Goal: Navigation & Orientation: Find specific page/section

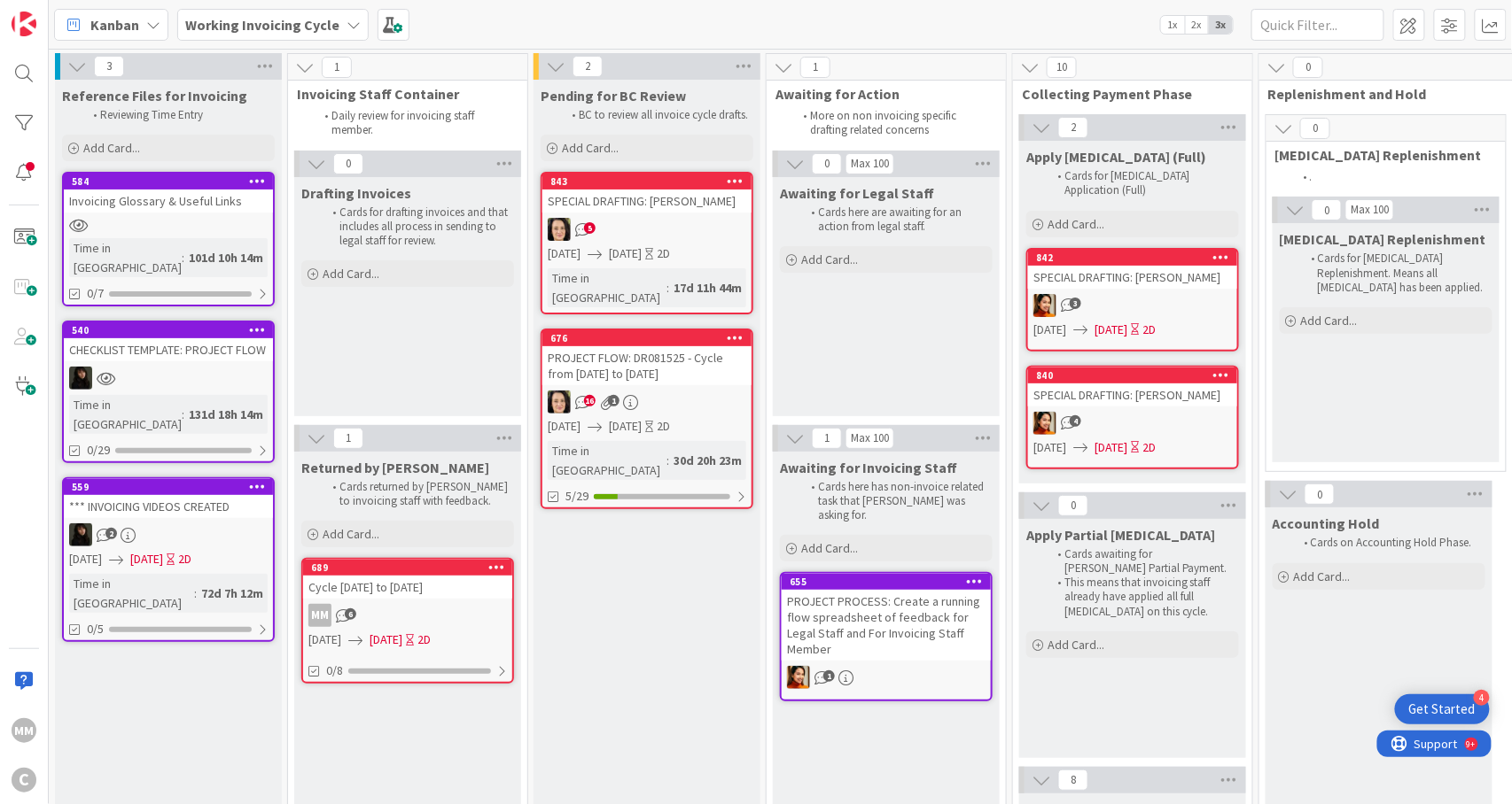
scroll to position [0, 354]
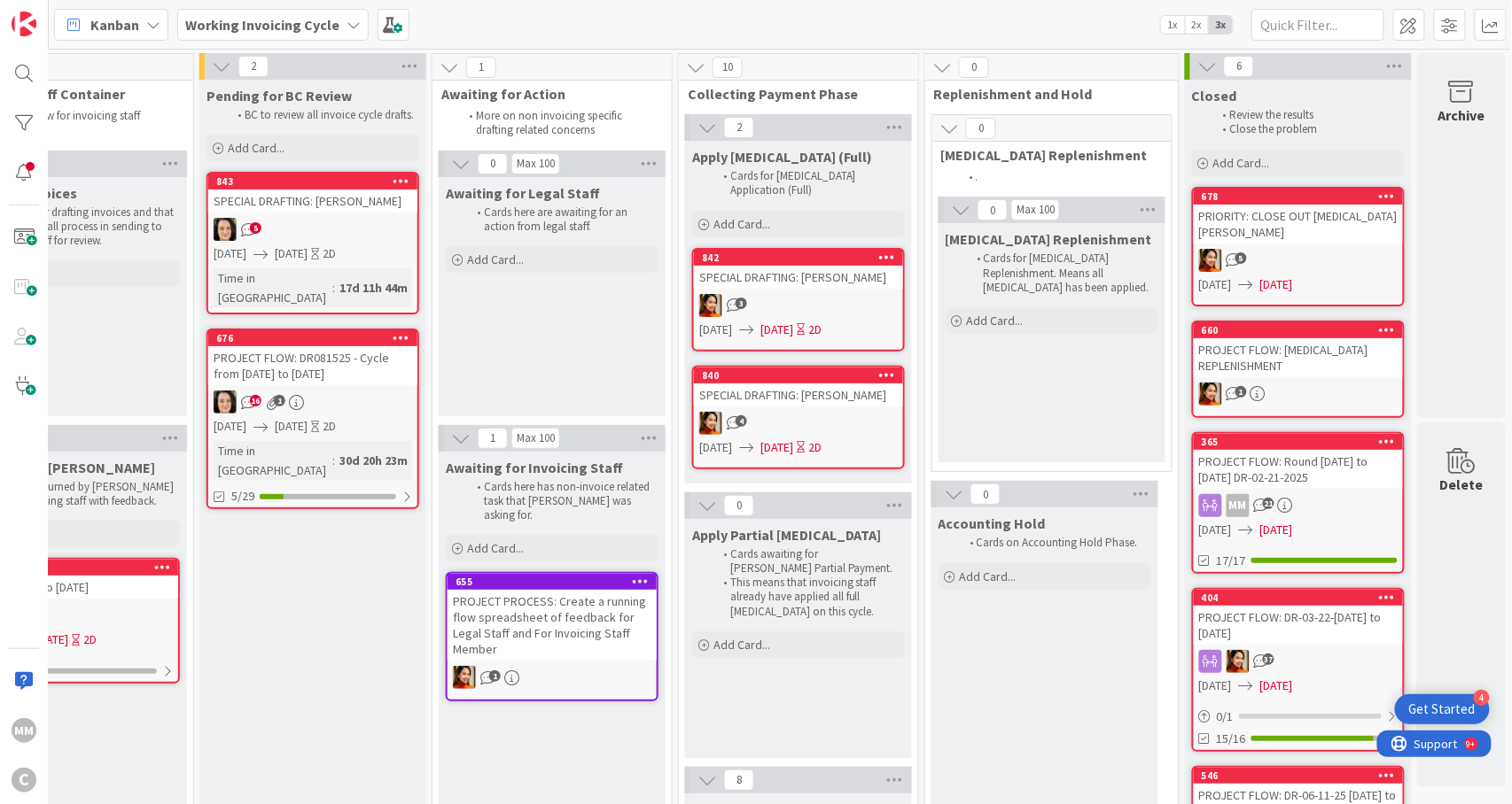
click at [561, 618] on div "PROJECT PROCESS: Create a running flow spreadsheet of feedback for Legal Staff …" at bounding box center [551, 625] width 209 height 71
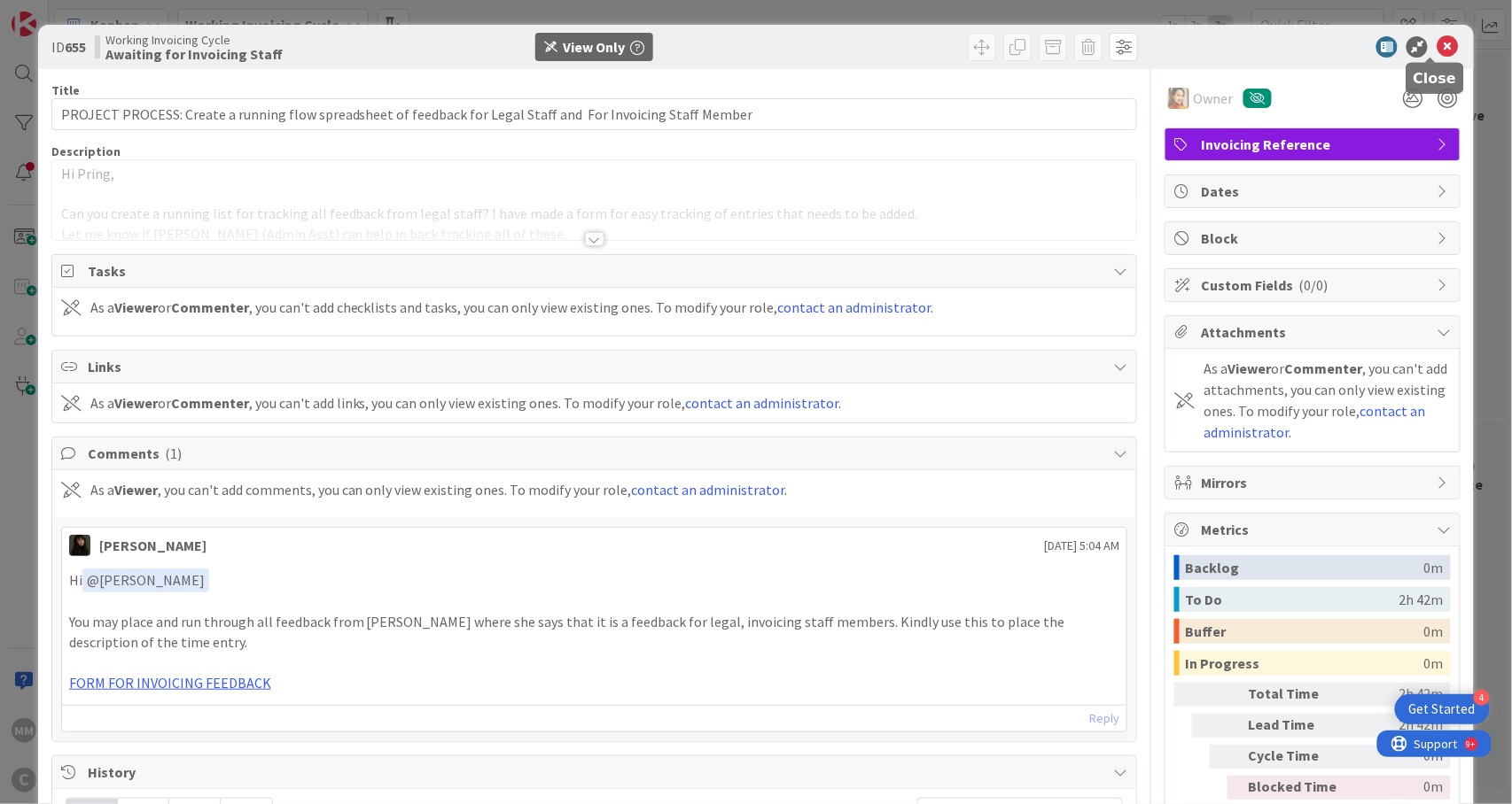
click at [1437, 47] on icon at bounding box center [1447, 46] width 21 height 21
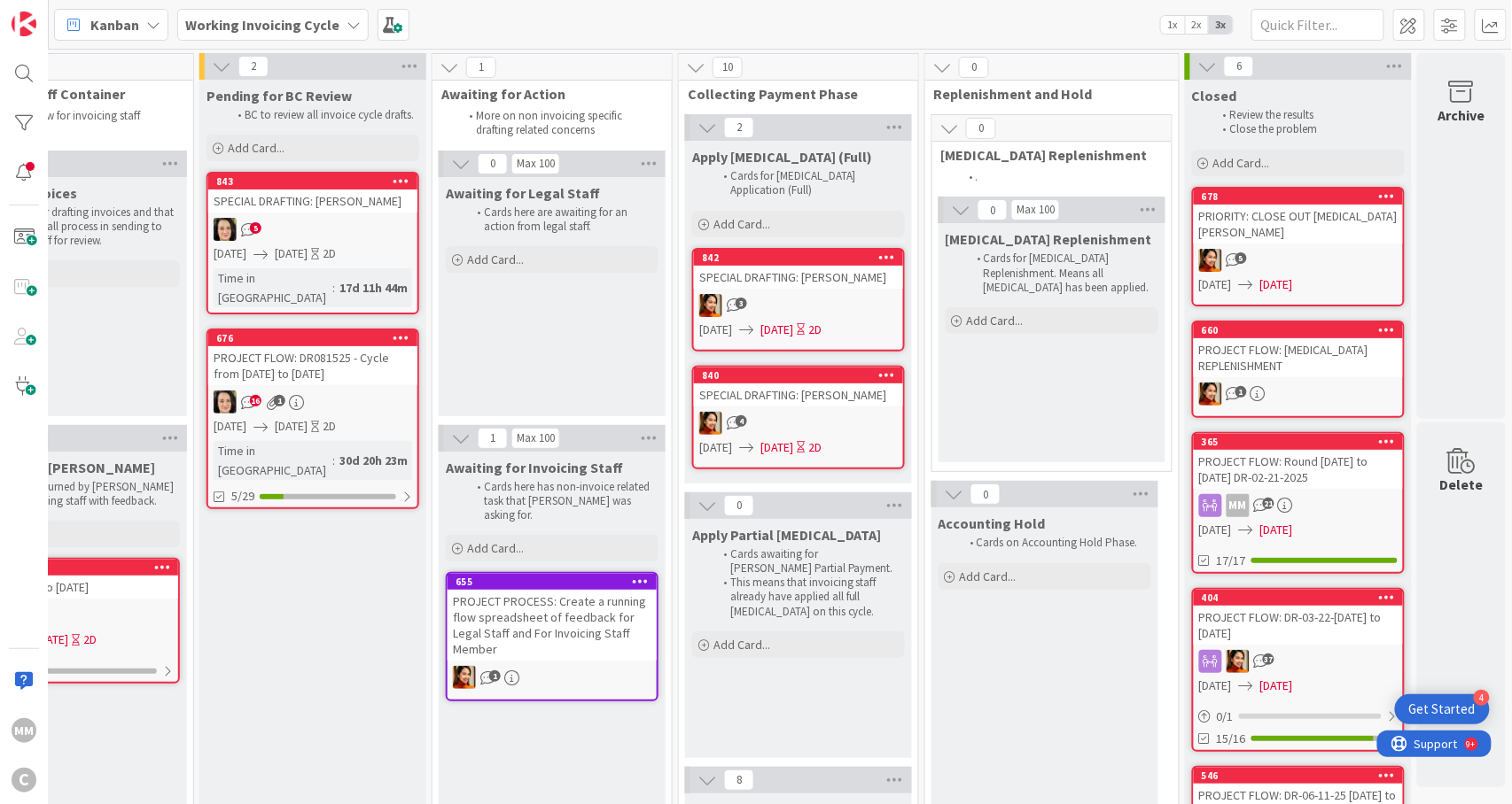
click at [774, 384] on div "SPECIAL DRAFTING: [PERSON_NAME]" at bounding box center [798, 395] width 209 height 23
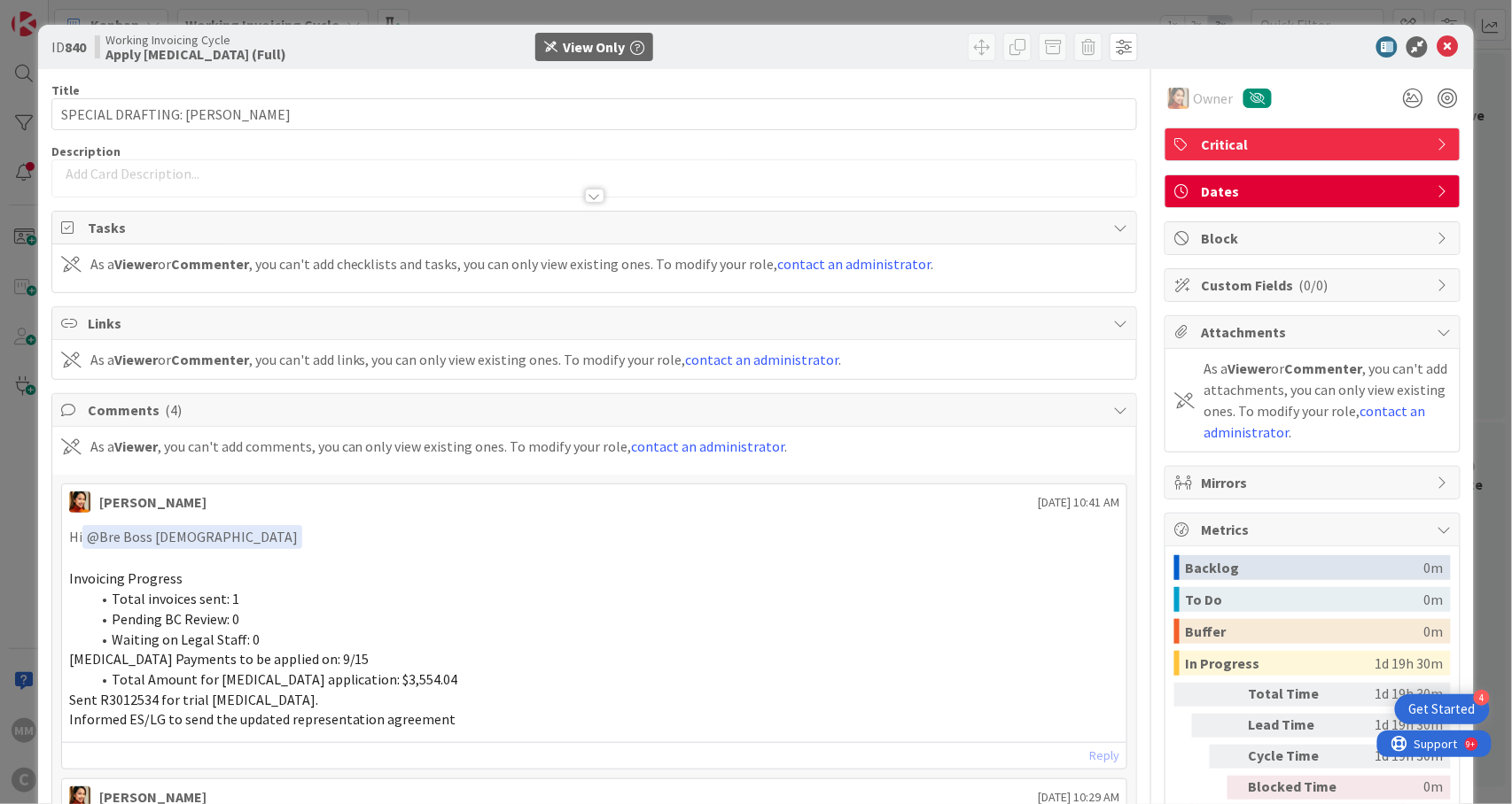
scroll to position [118, 0]
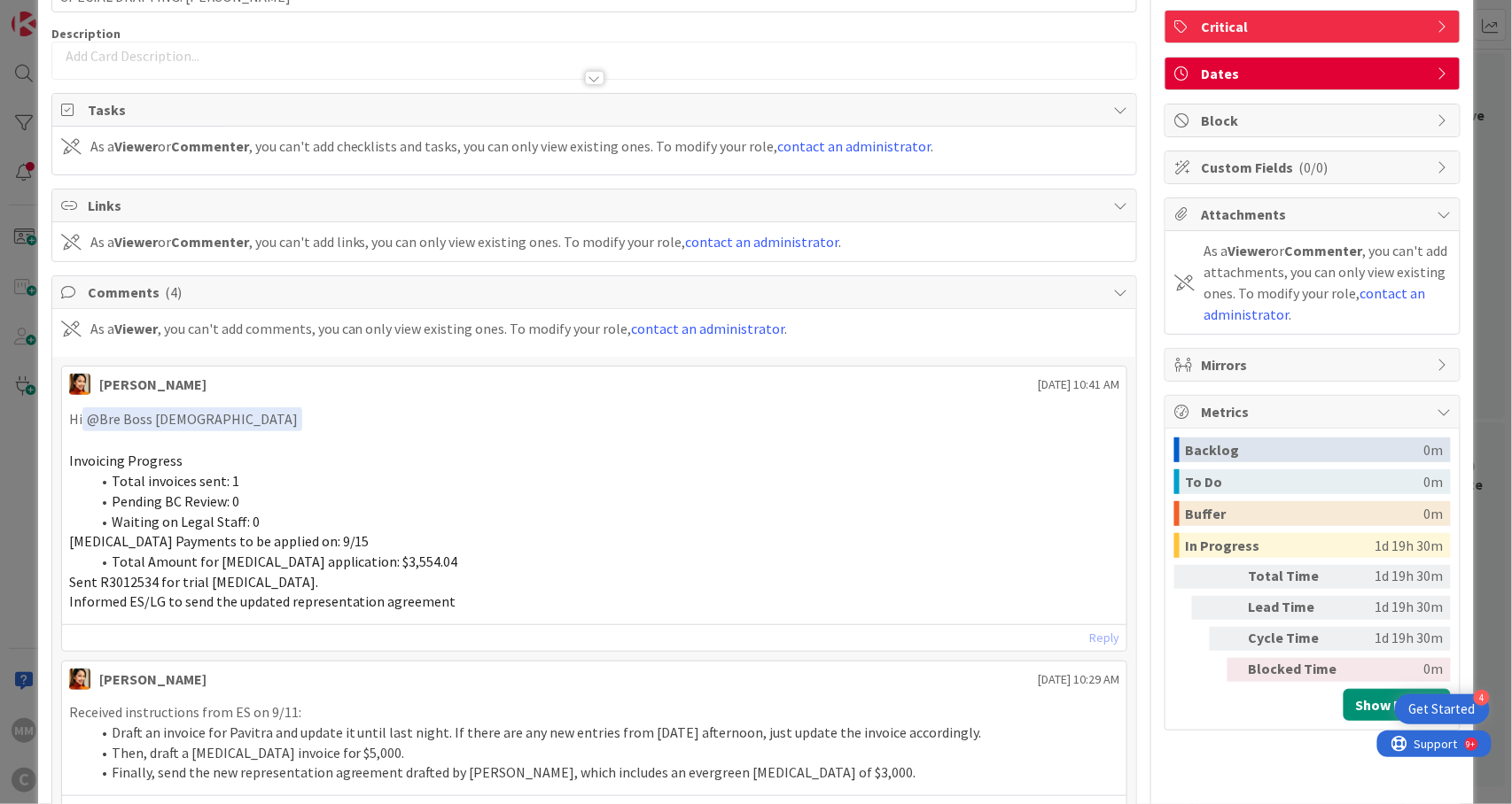
click at [685, 503] on li "Pending BC Review: 0" at bounding box center [605, 502] width 1030 height 20
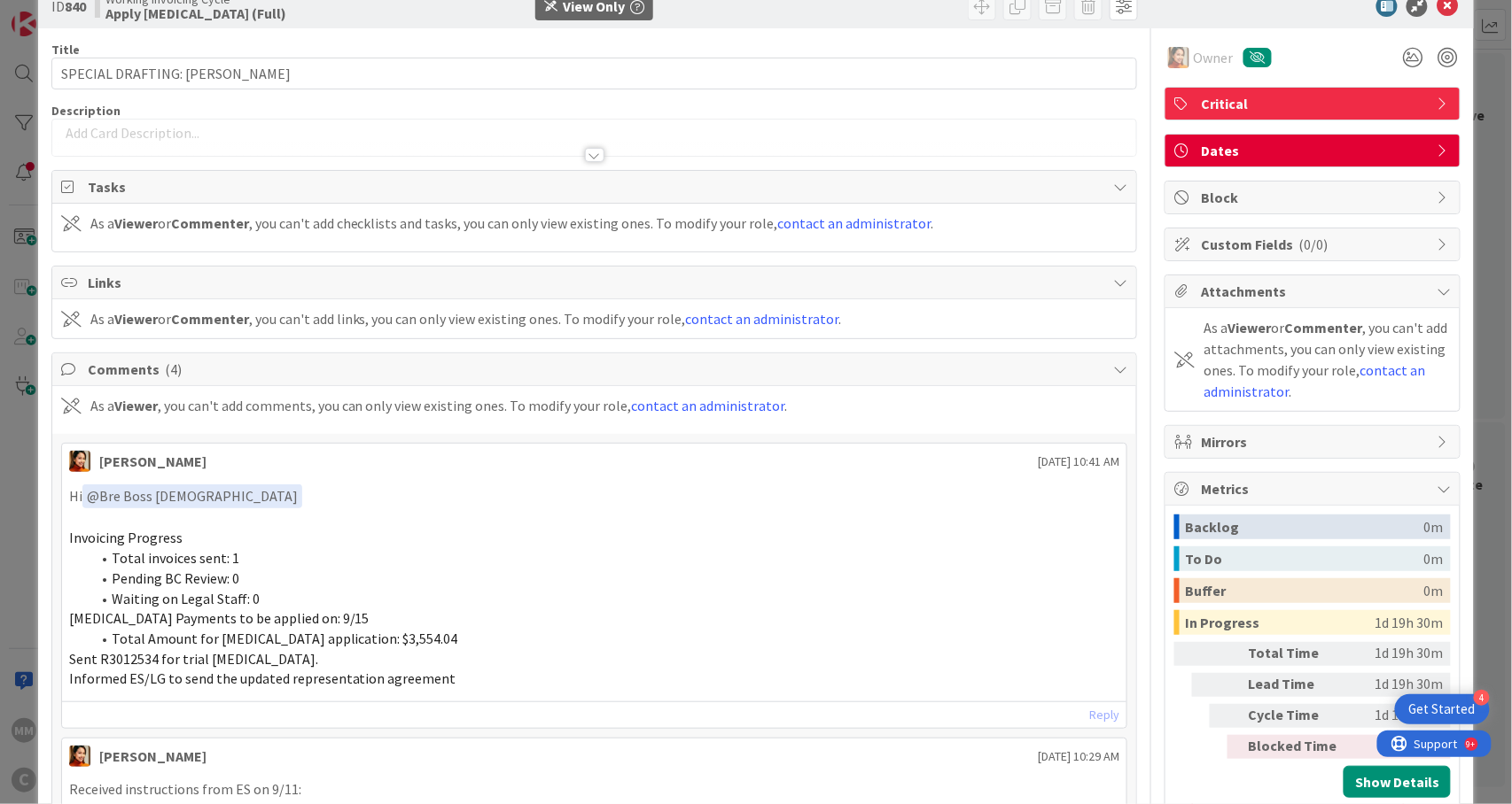
scroll to position [0, 0]
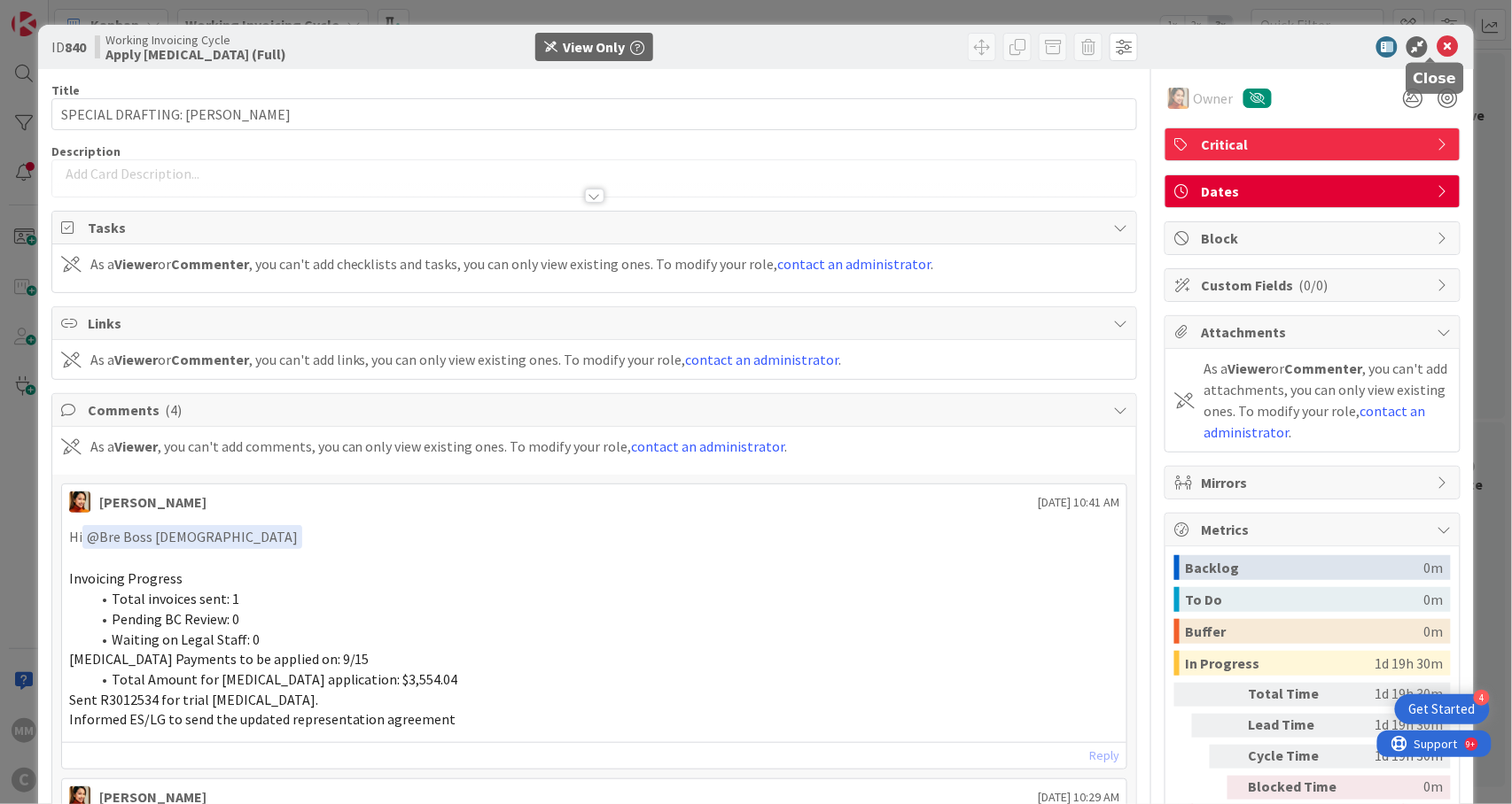
click at [1437, 43] on icon at bounding box center [1447, 46] width 21 height 21
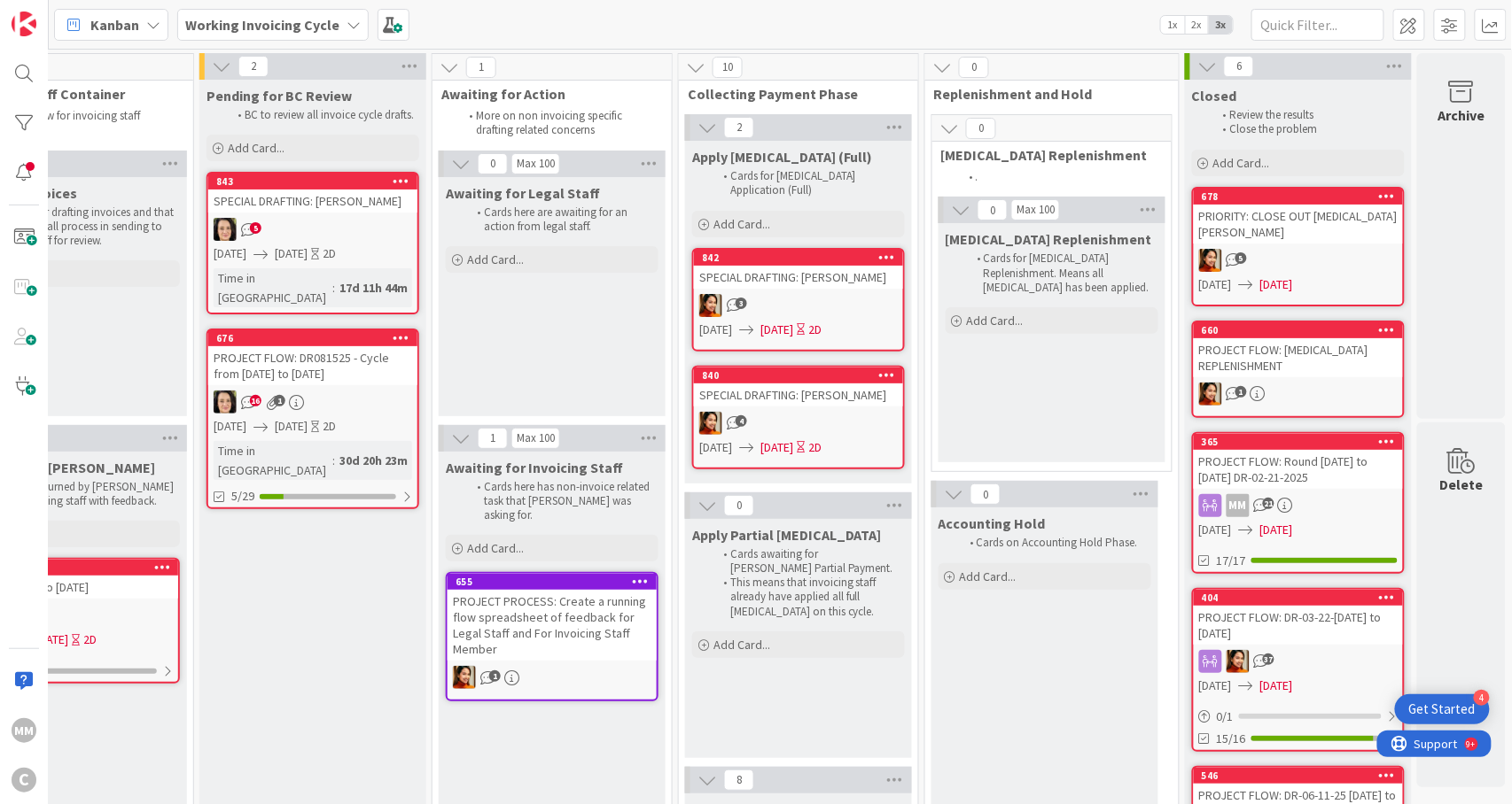
click at [774, 275] on div "842 SPECIAL DRAFTING: [PERSON_NAME] 3 [DATE] [DATE] 2D" at bounding box center [798, 300] width 213 height 104
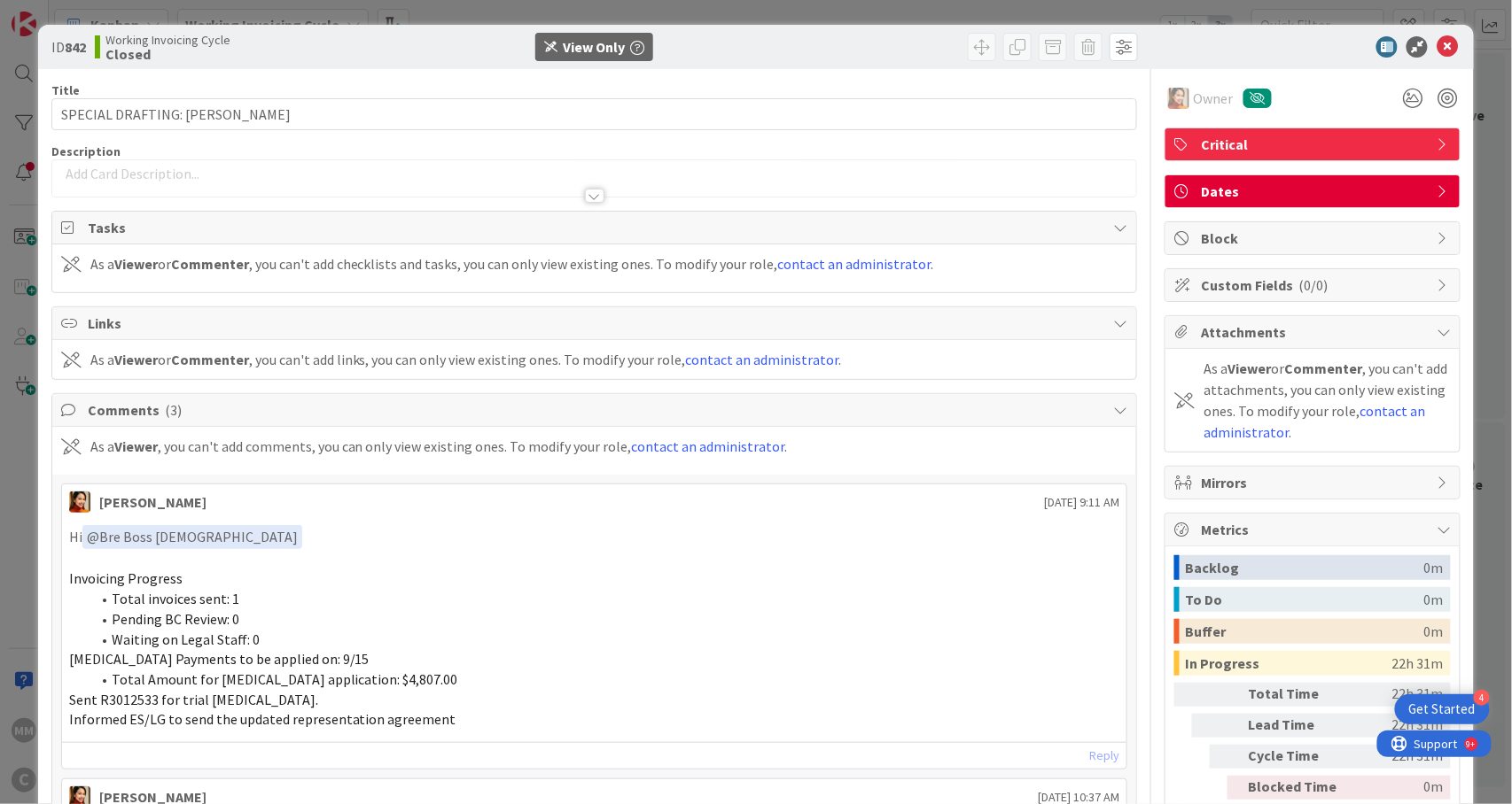
click at [114, 702] on span "Sent R3012533 for trial [MEDICAL_DATA]." at bounding box center [193, 699] width 249 height 17
copy span "R3012533"
click at [1437, 39] on icon at bounding box center [1447, 46] width 21 height 21
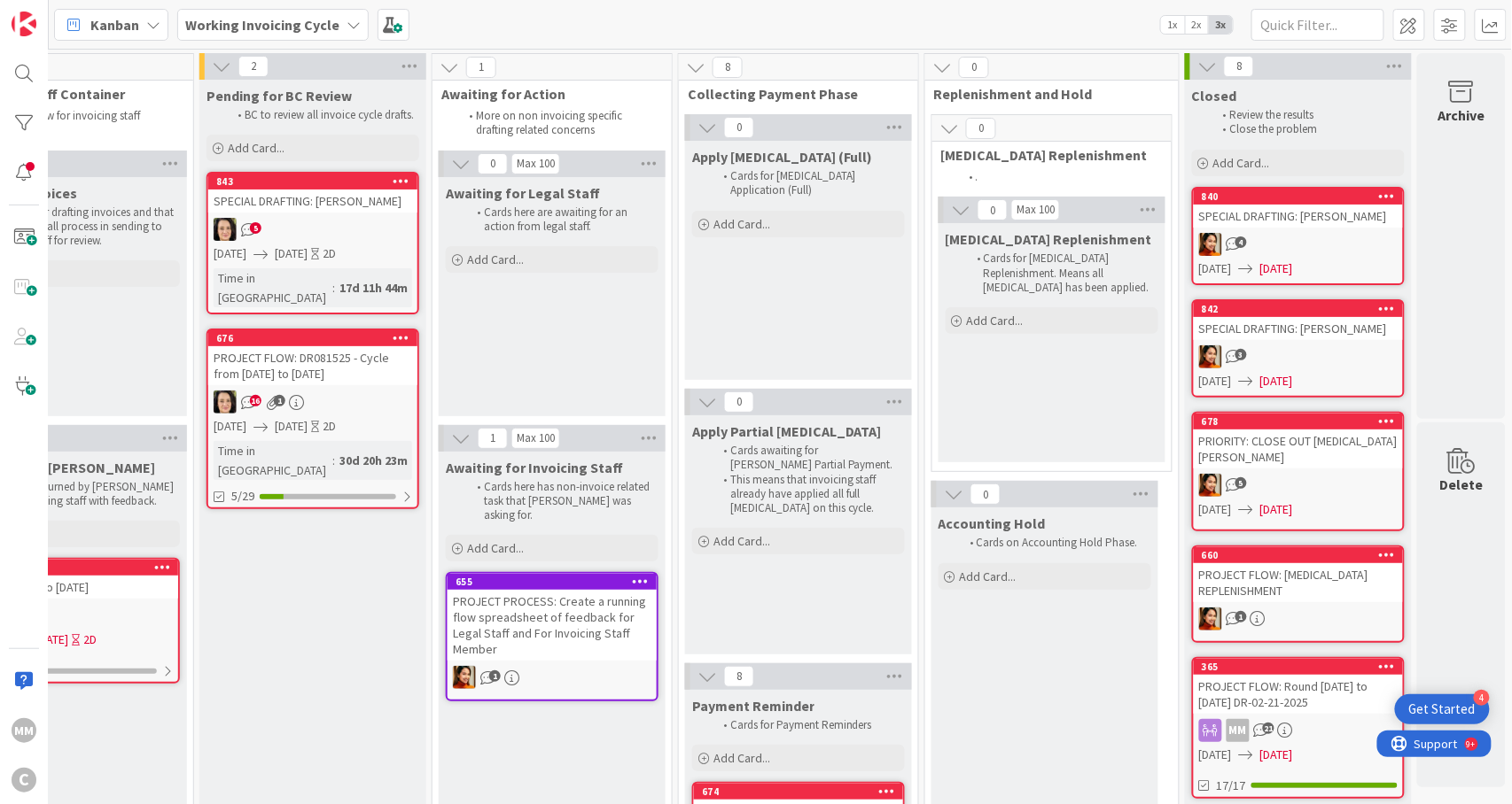
click at [312, 212] on div "843 SPECIAL DRAFTING: [PERSON_NAME] 5 [DATE] [DATE] 2D Time in [GEOGRAPHIC_DATA…" at bounding box center [312, 243] width 213 height 143
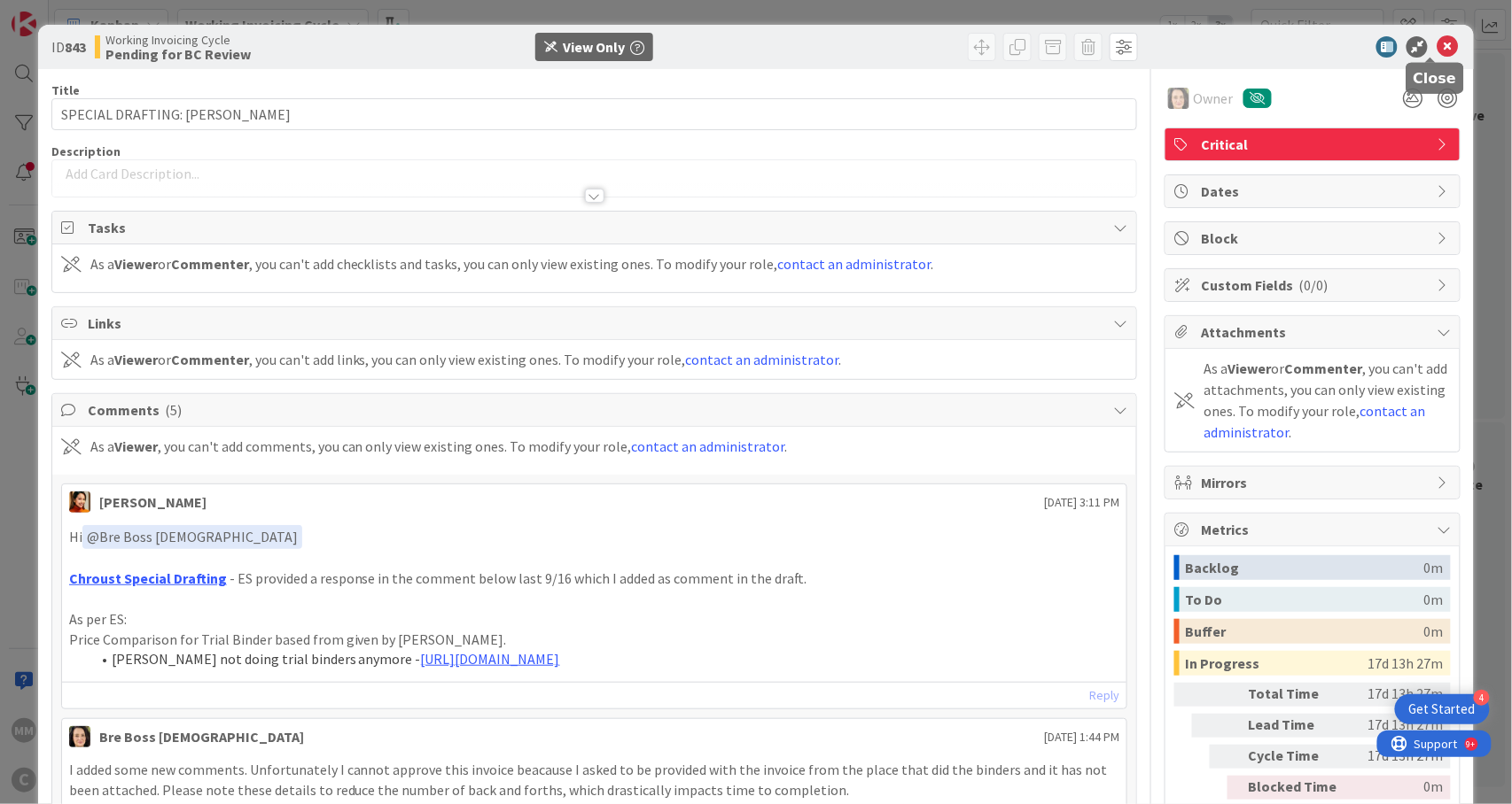
click at [1437, 43] on icon at bounding box center [1447, 46] width 21 height 21
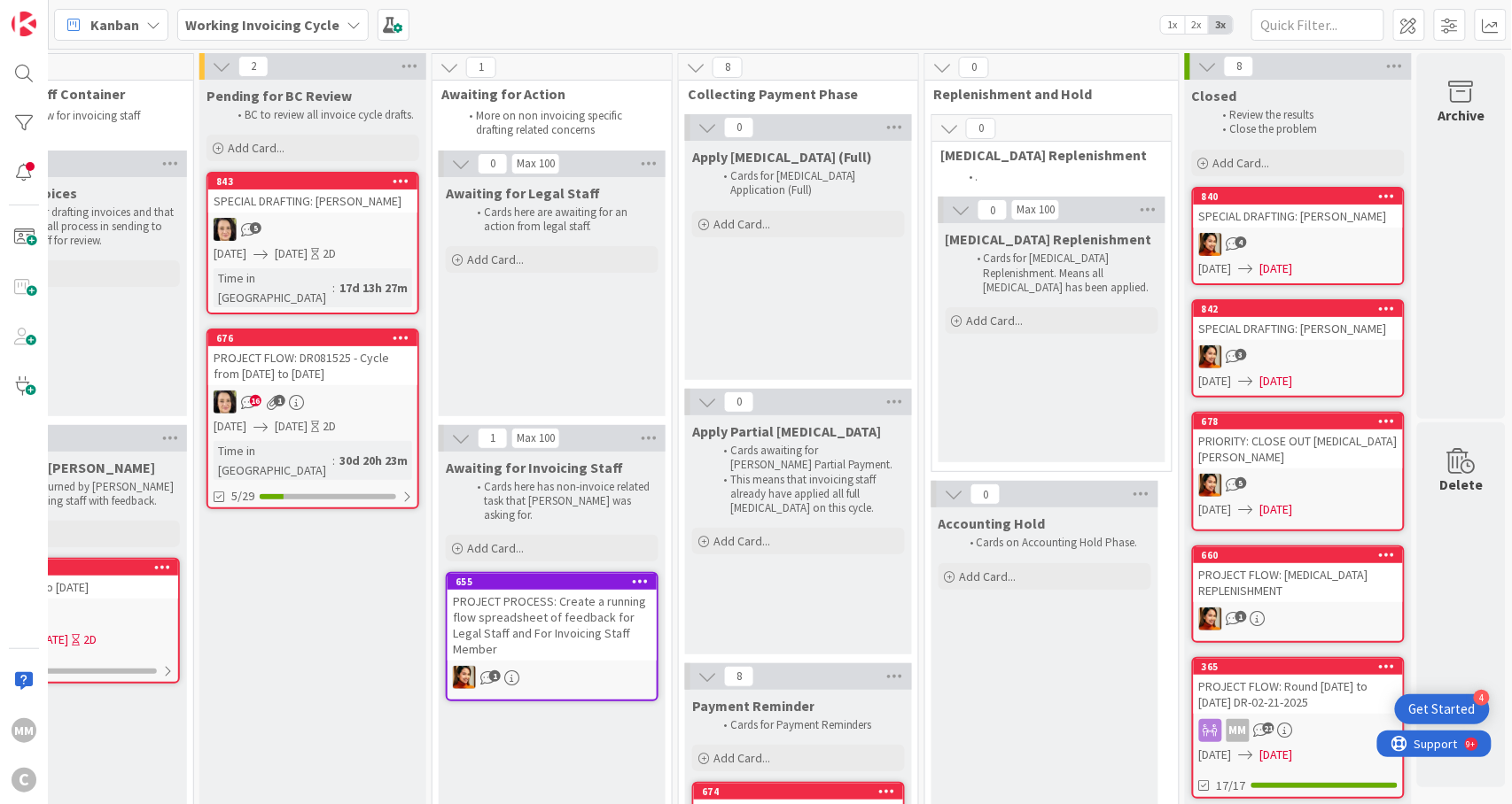
click at [293, 356] on div "PROJECT FLOW: DR081525 - Cycle from [DATE] to [DATE]" at bounding box center [312, 366] width 209 height 39
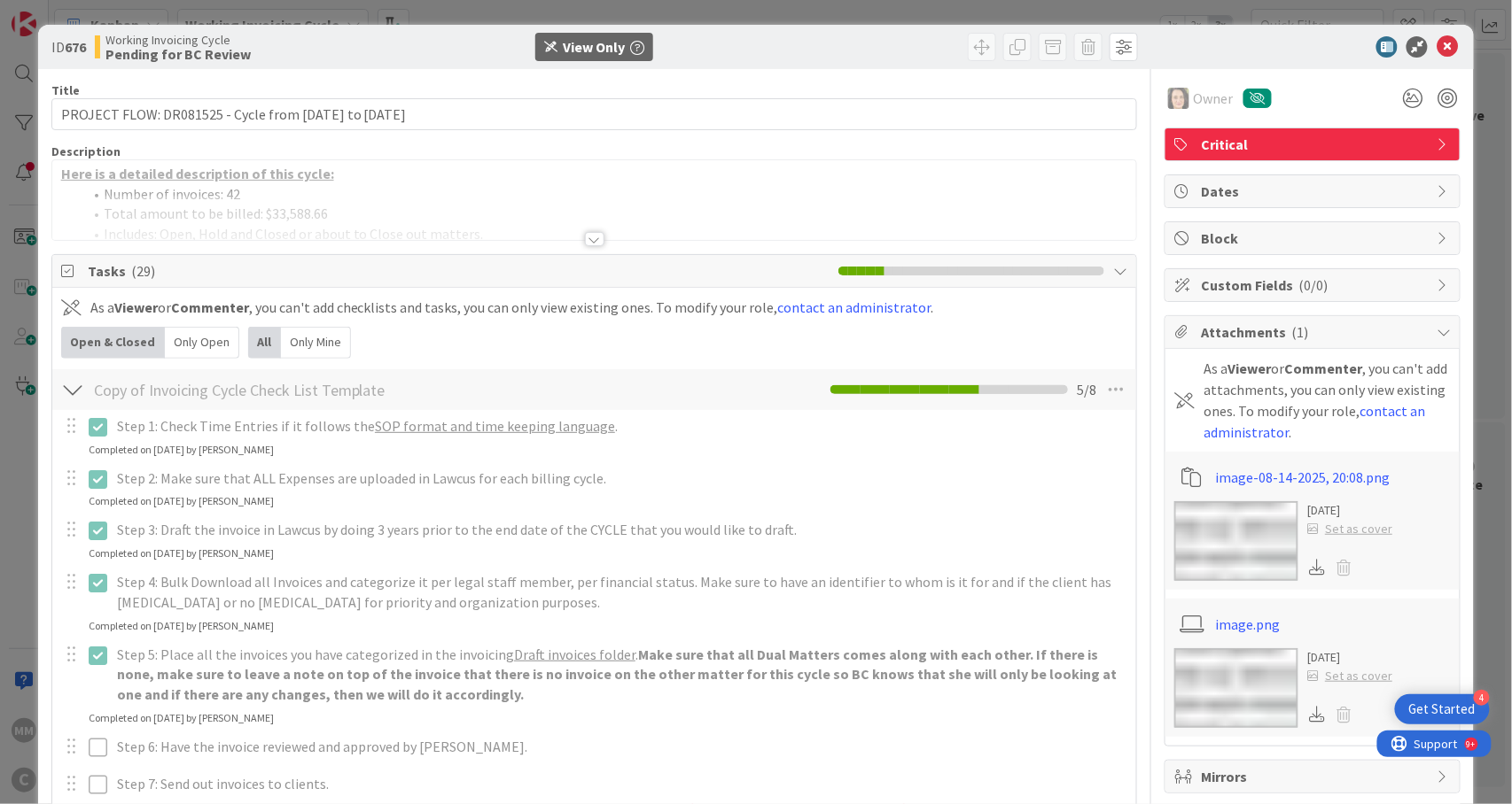
click at [585, 232] on div at bounding box center [594, 238] width 19 height 14
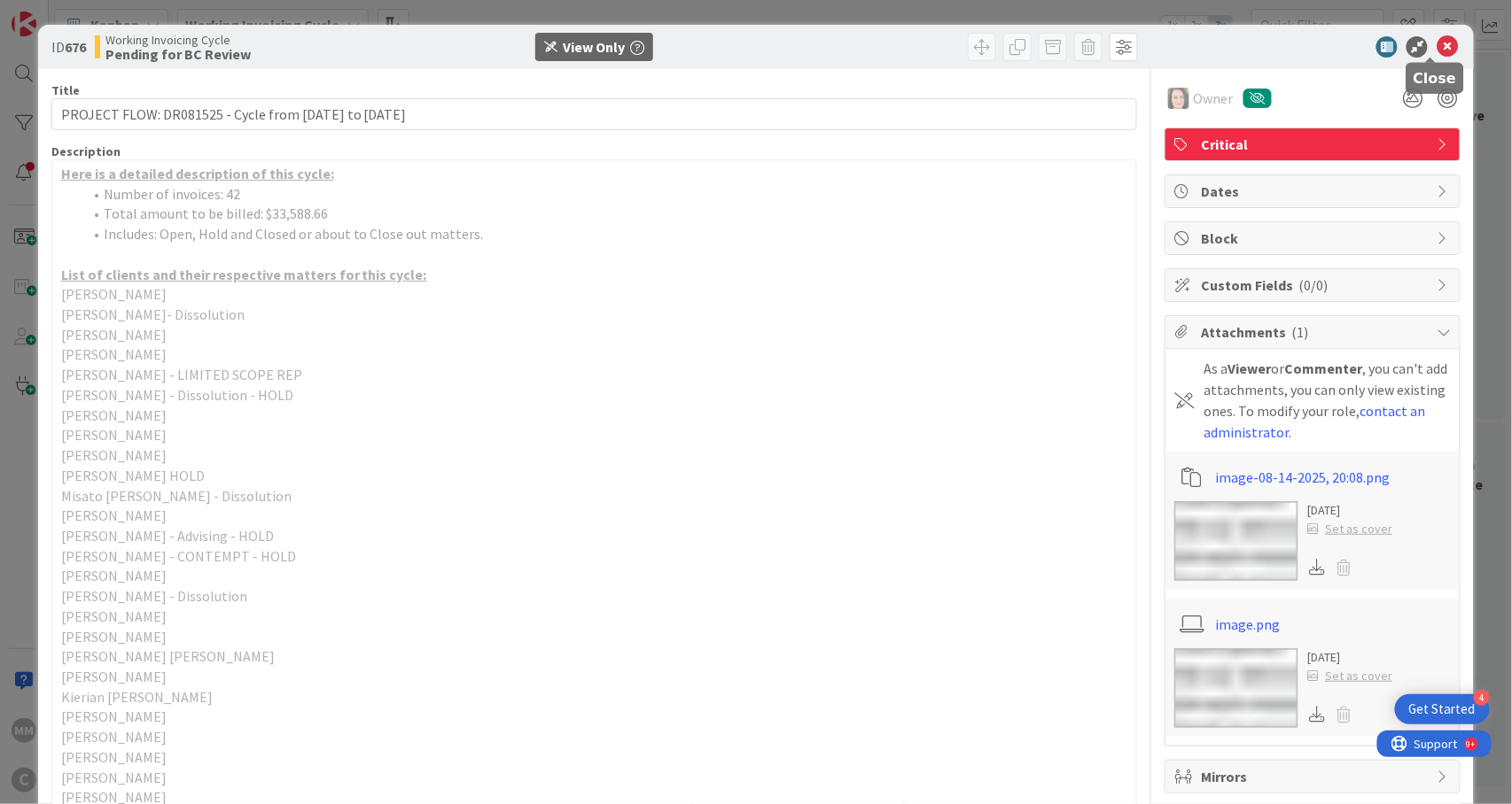
click at [1437, 39] on icon at bounding box center [1447, 46] width 21 height 21
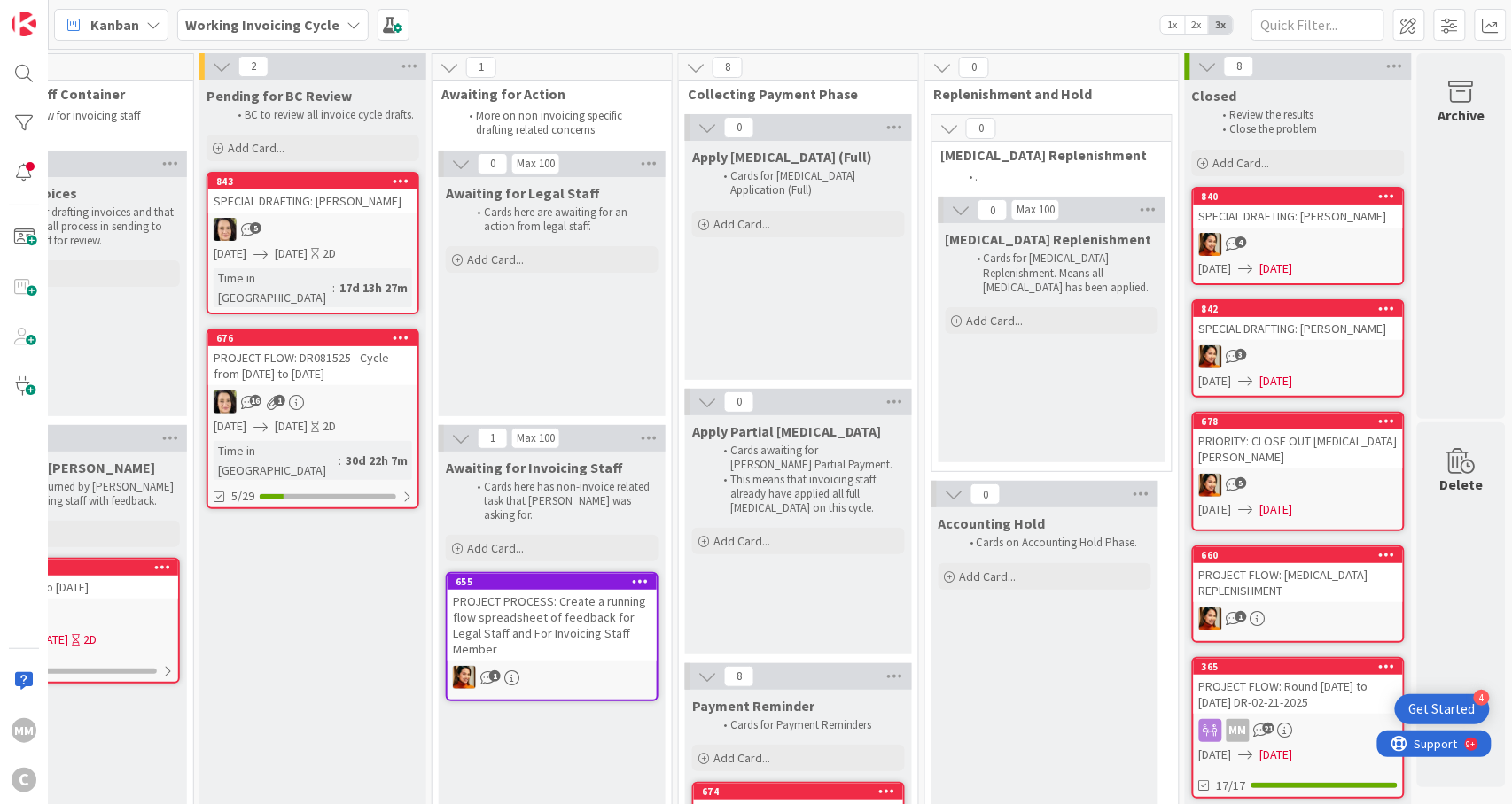
click at [339, 391] on div "16 1" at bounding box center [312, 402] width 209 height 23
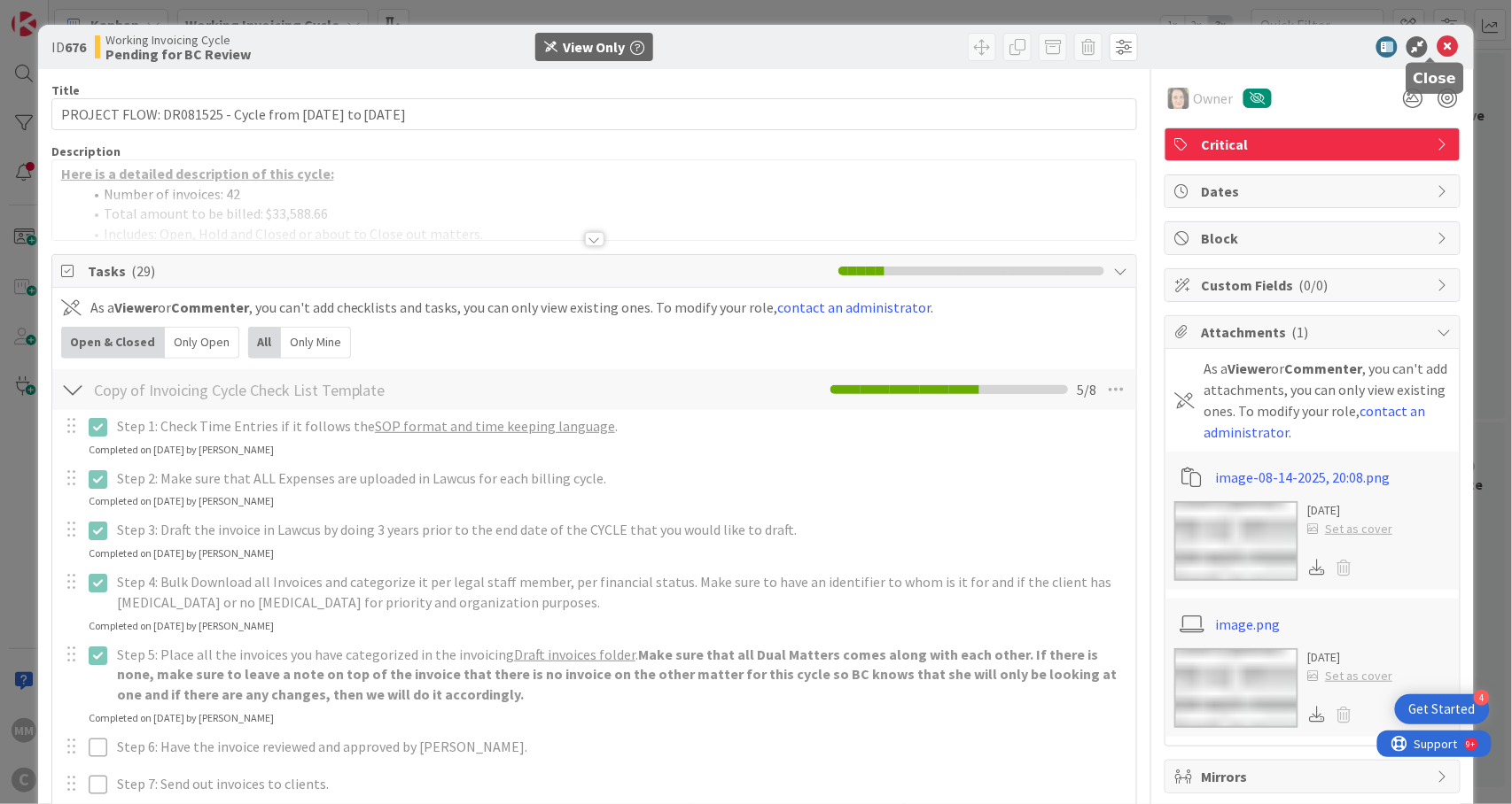
click at [1437, 52] on icon at bounding box center [1447, 46] width 21 height 21
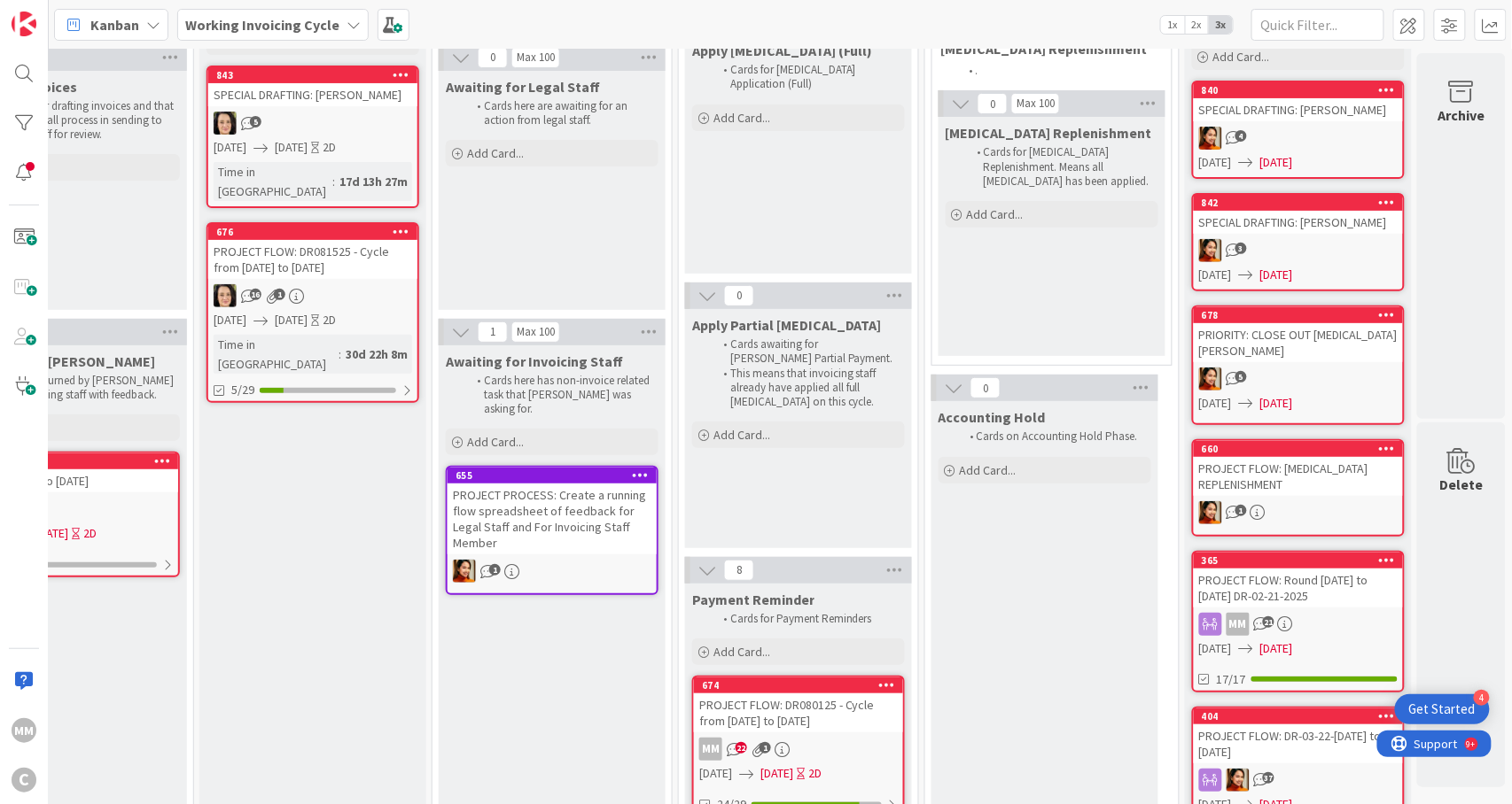
scroll to position [33, 354]
